Goal: Task Accomplishment & Management: Manage account settings

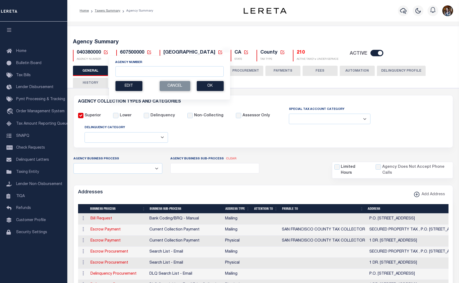
select select
click at [124, 76] on input "Agency Number" at bounding box center [169, 71] width 108 height 10
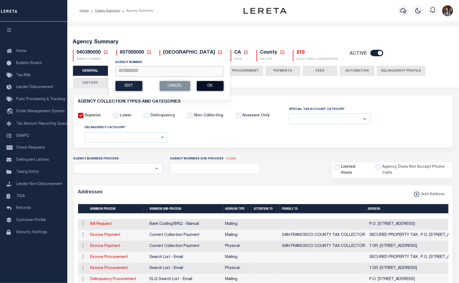
type input "020080000"
click at [202, 84] on button "Ok" at bounding box center [210, 86] width 27 height 10
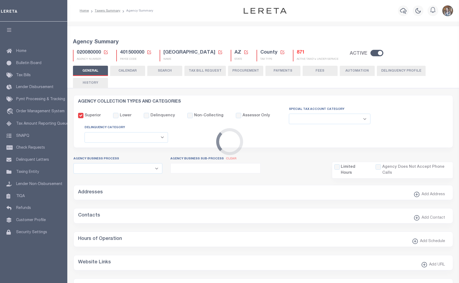
select select
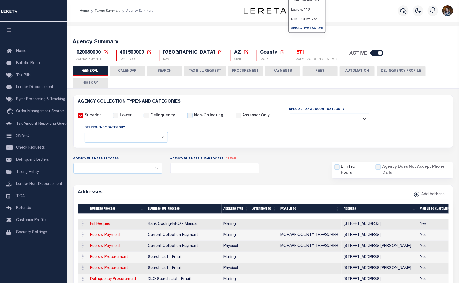
click at [297, 52] on h5 "871" at bounding box center [318, 53] width 42 height 6
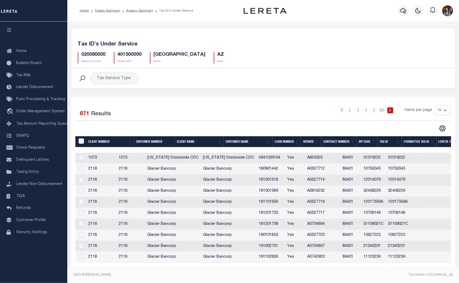
click at [241, 216] on td "Glacier Bancorp" at bounding box center [229, 213] width 56 height 11
checkbox input "true"
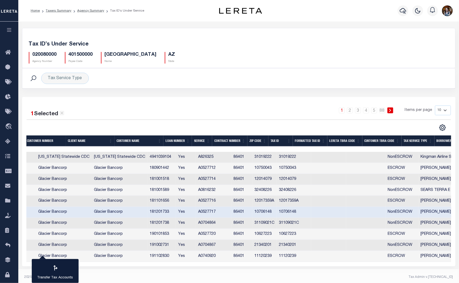
click at [416, 139] on th "Tax Service Type" at bounding box center [418, 140] width 33 height 11
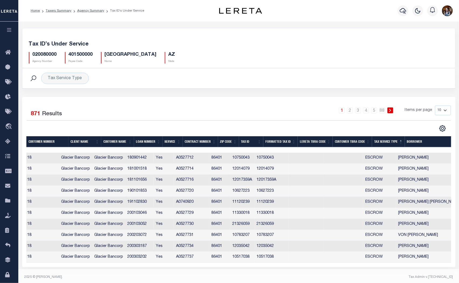
click at [438, 130] on div "CSV Export Selected Print Show Filter Show Search Columns 0: 1: Client Number 2…" at bounding box center [442, 128] width 9 height 7
click at [440, 130] on icon "" at bounding box center [442, 128] width 7 height 7
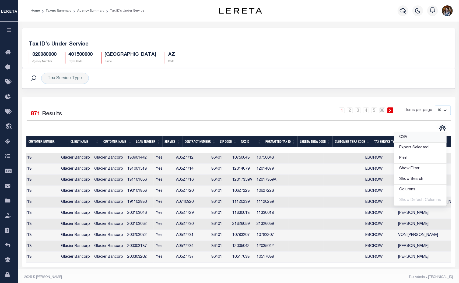
click at [405, 137] on span "CSV" at bounding box center [403, 137] width 8 height 4
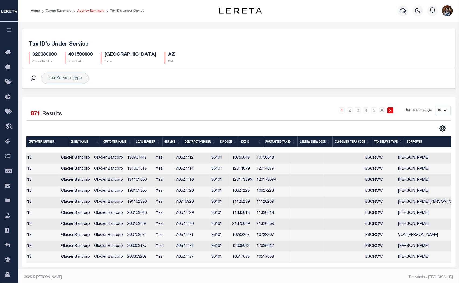
click at [83, 12] on link "Agency Summary" at bounding box center [90, 10] width 27 height 3
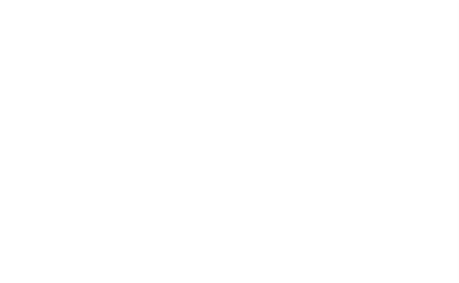
select select
checkbox input "false"
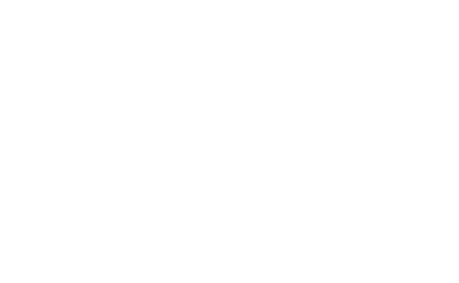
checkbox input "false"
type input "401500000"
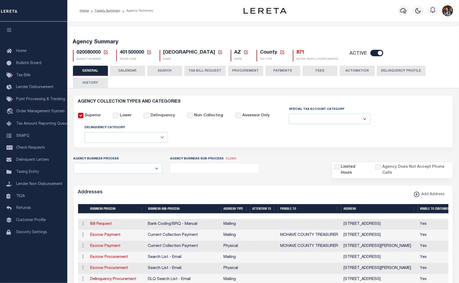
click at [190, 69] on button "TAX BILL REQUEST" at bounding box center [204, 71] width 41 height 10
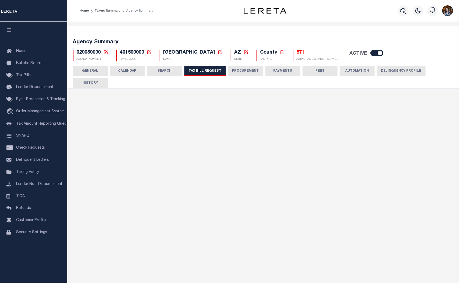
checkbox input "false"
select select "22"
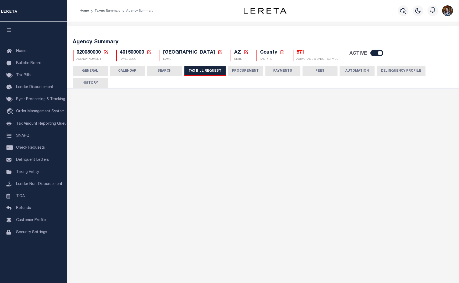
select select "false"
select select
select select "7803021001"
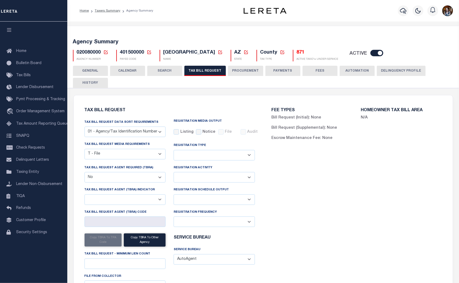
click at [247, 200] on select "Delta File Full File" at bounding box center [214, 199] width 81 height 10
select select "1"
click at [174, 195] on select "Delta File Full File" at bounding box center [214, 199] width 81 height 10
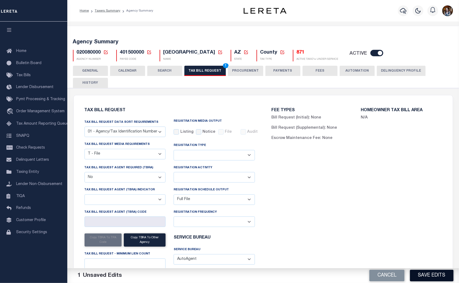
click at [426, 270] on button "Save Edits" at bounding box center [432, 276] width 44 height 12
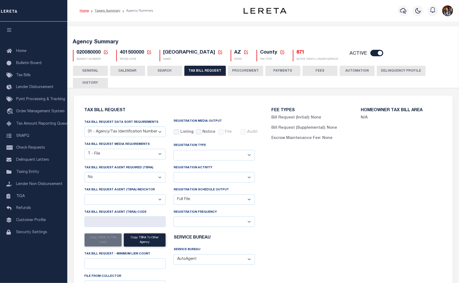
click at [82, 11] on link "Home" at bounding box center [84, 10] width 9 height 3
